Goal: Check status

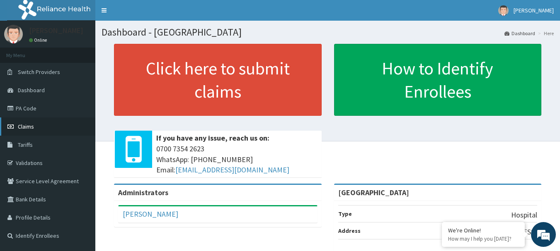
click at [25, 125] on span "Claims" at bounding box center [26, 126] width 16 height 7
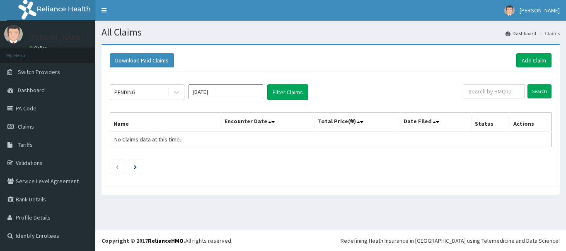
click at [239, 94] on input "Jul 2025" at bounding box center [225, 91] width 75 height 15
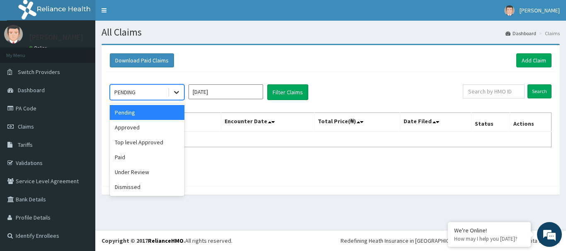
click at [176, 90] on icon at bounding box center [176, 92] width 8 height 8
click at [127, 155] on div "Paid" at bounding box center [147, 157] width 75 height 15
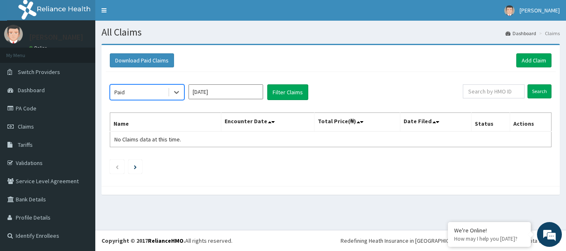
click at [256, 92] on input "Jul 2025" at bounding box center [225, 91] width 75 height 15
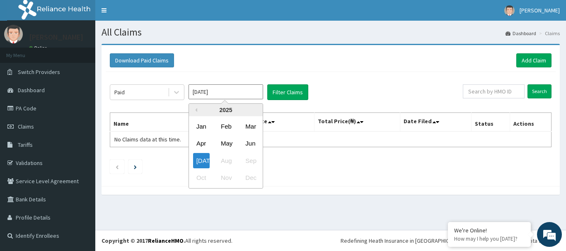
click at [227, 162] on div "Jul Aug Sep" at bounding box center [226, 160] width 74 height 17
